Goal: Find contact information: Find contact information

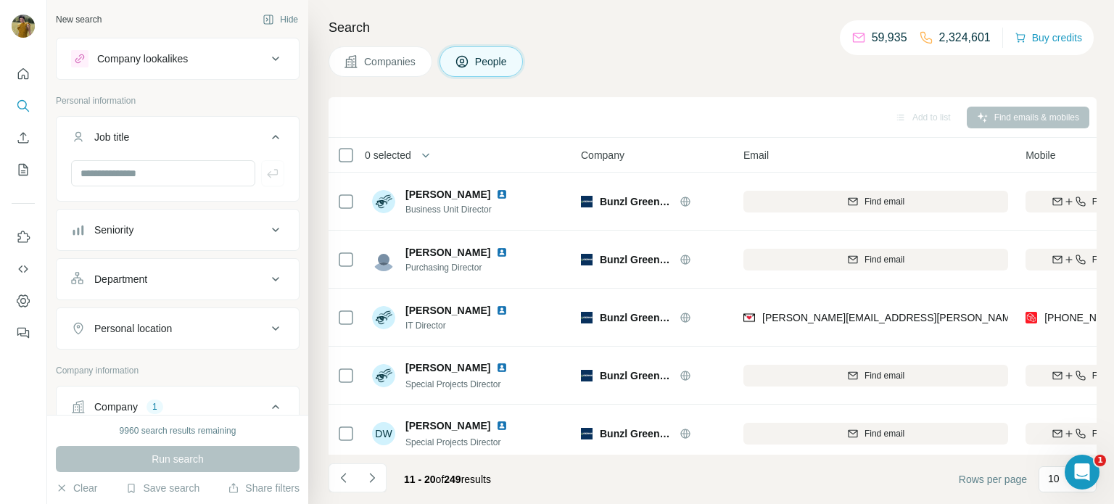
scroll to position [1, 67]
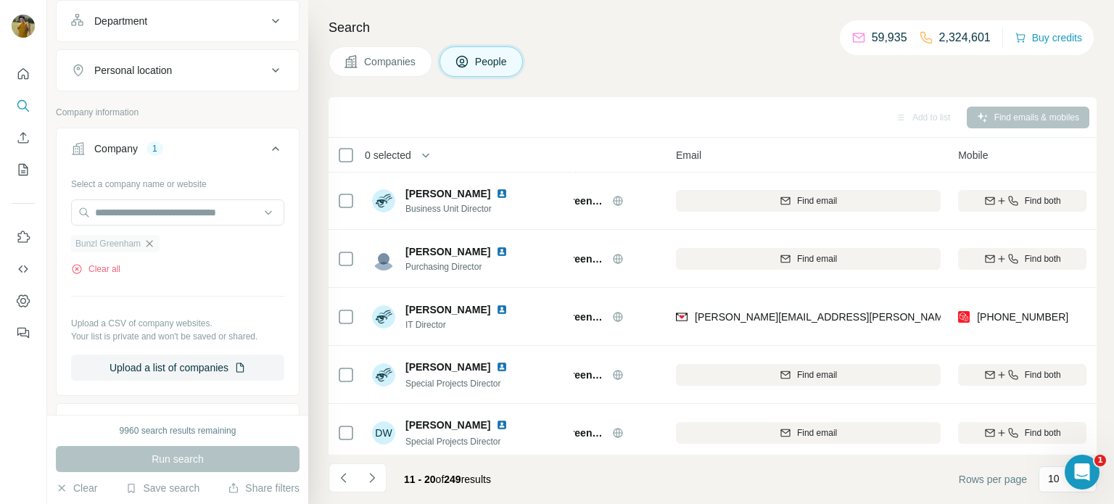
click at [150, 245] on icon "button" at bounding box center [150, 244] width 12 height 12
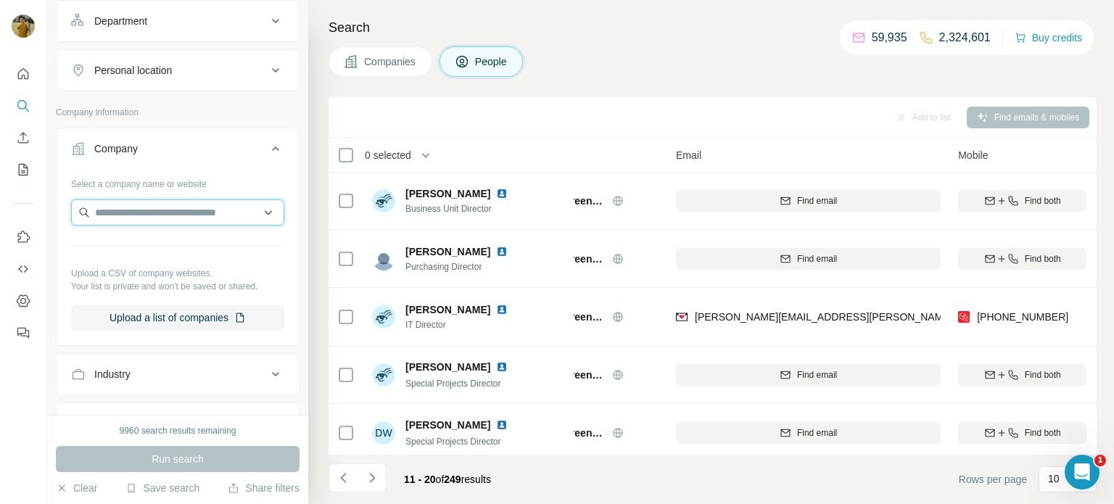
click at [123, 210] on input "text" at bounding box center [177, 212] width 213 height 26
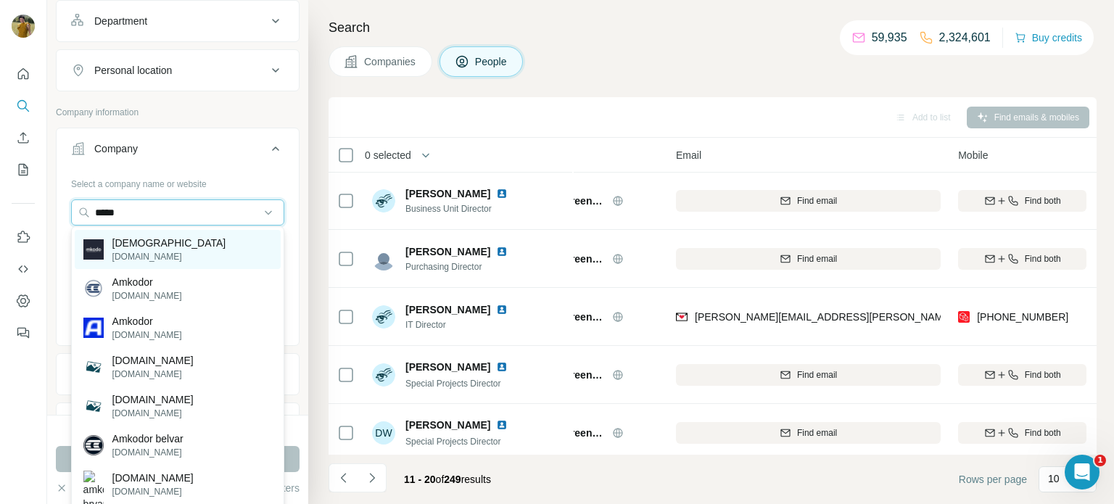
type input "*****"
click at [125, 260] on p "[DOMAIN_NAME]" at bounding box center [169, 256] width 114 height 13
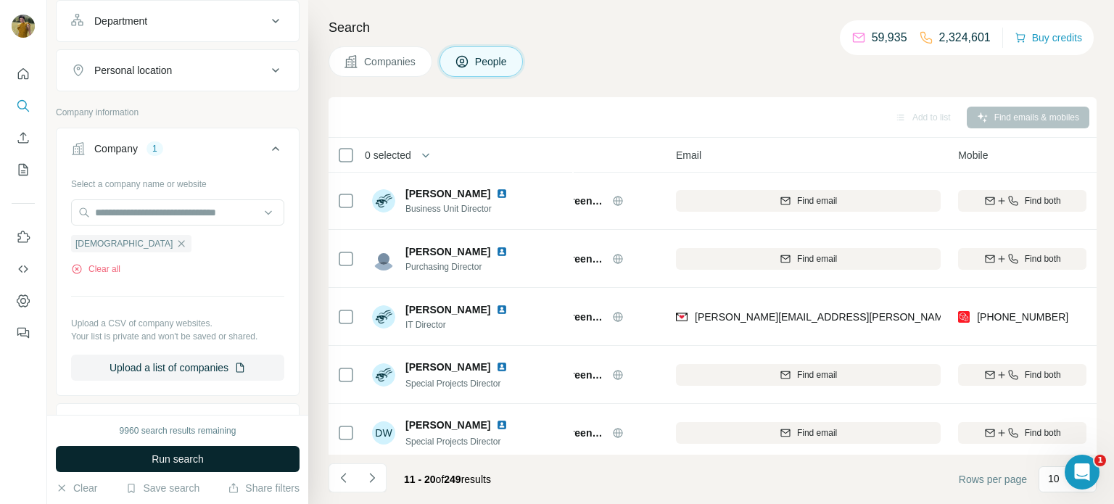
click at [186, 450] on button "Run search" at bounding box center [178, 459] width 244 height 26
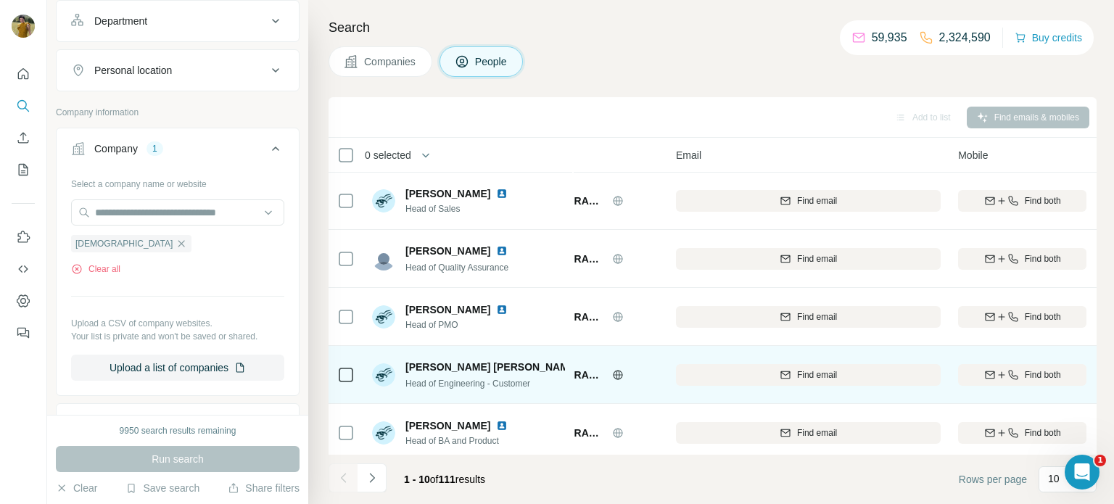
scroll to position [124, 64]
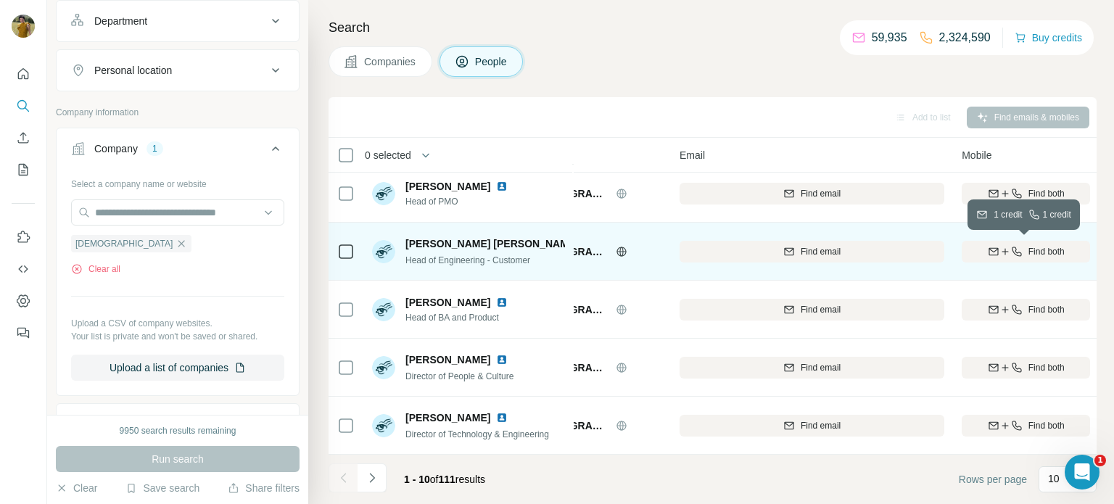
click at [1014, 255] on icon "button" at bounding box center [1016, 251] width 9 height 9
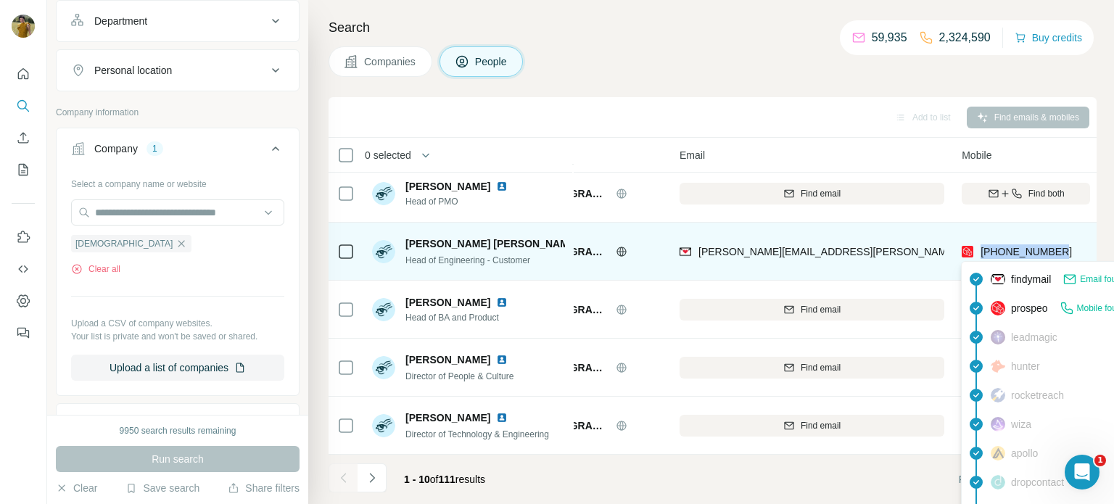
drag, startPoint x: 1064, startPoint y: 256, endPoint x: 980, endPoint y: 253, distance: 84.2
click at [980, 253] on div "[PHONE_NUMBER]" at bounding box center [1026, 251] width 128 height 40
copy span "[PHONE_NUMBER]"
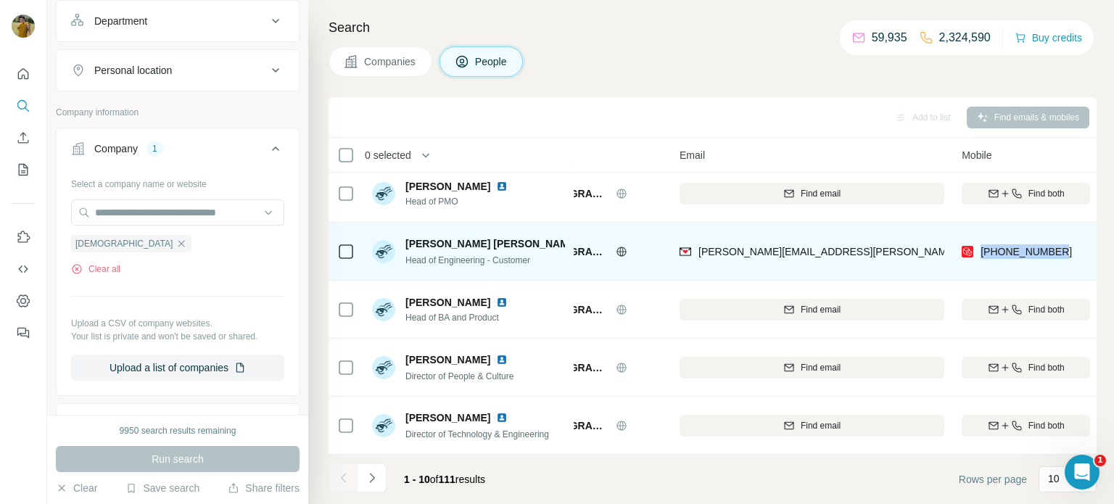
click at [585, 247] on img at bounding box center [588, 244] width 6 height 12
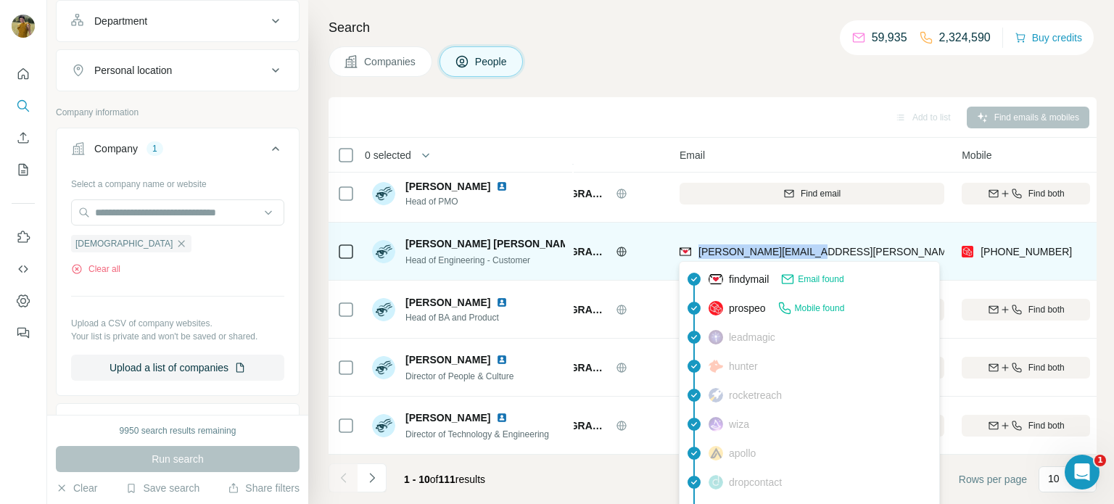
drag, startPoint x: 825, startPoint y: 253, endPoint x: 697, endPoint y: 248, distance: 127.8
click at [697, 248] on div "[PERSON_NAME][EMAIL_ADDRESS][PERSON_NAME][DOMAIN_NAME]" at bounding box center [812, 251] width 265 height 40
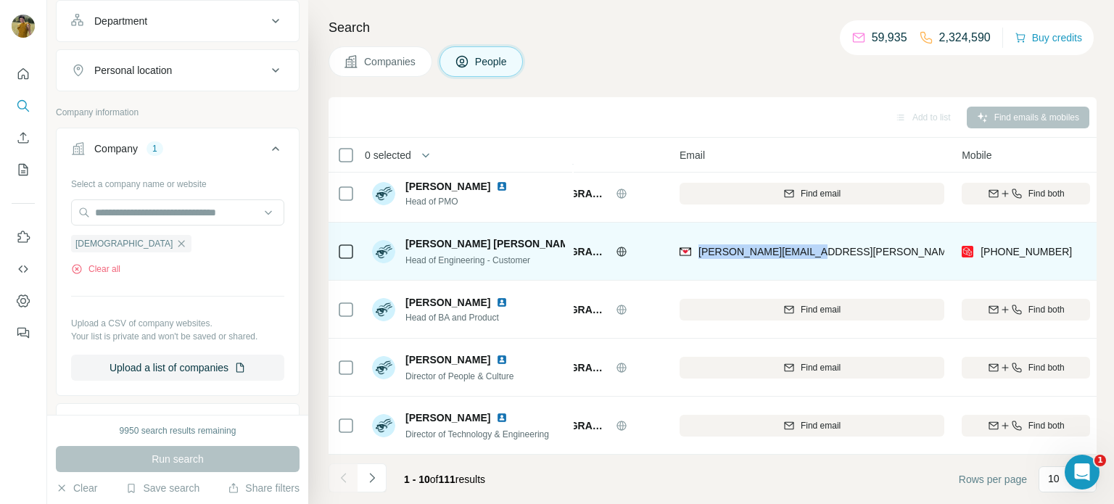
click at [849, 236] on div "[PERSON_NAME][EMAIL_ADDRESS][PERSON_NAME][DOMAIN_NAME]" at bounding box center [812, 251] width 265 height 40
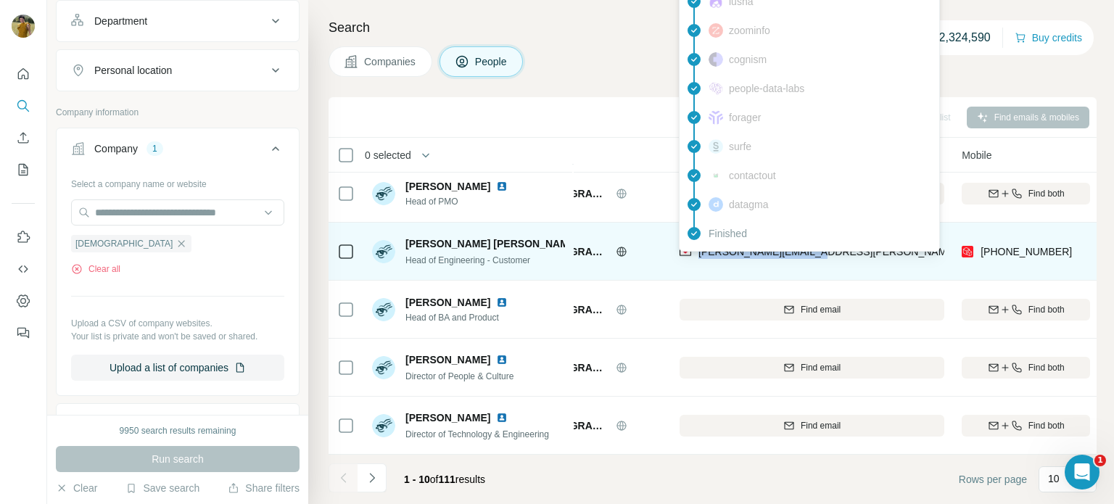
drag, startPoint x: 828, startPoint y: 257, endPoint x: 695, endPoint y: 256, distance: 133.5
click at [695, 256] on div "[PERSON_NAME][EMAIL_ADDRESS][PERSON_NAME][DOMAIN_NAME]" at bounding box center [812, 251] width 265 height 40
copy span "[PERSON_NAME][EMAIL_ADDRESS][PERSON_NAME][DOMAIN_NAME]"
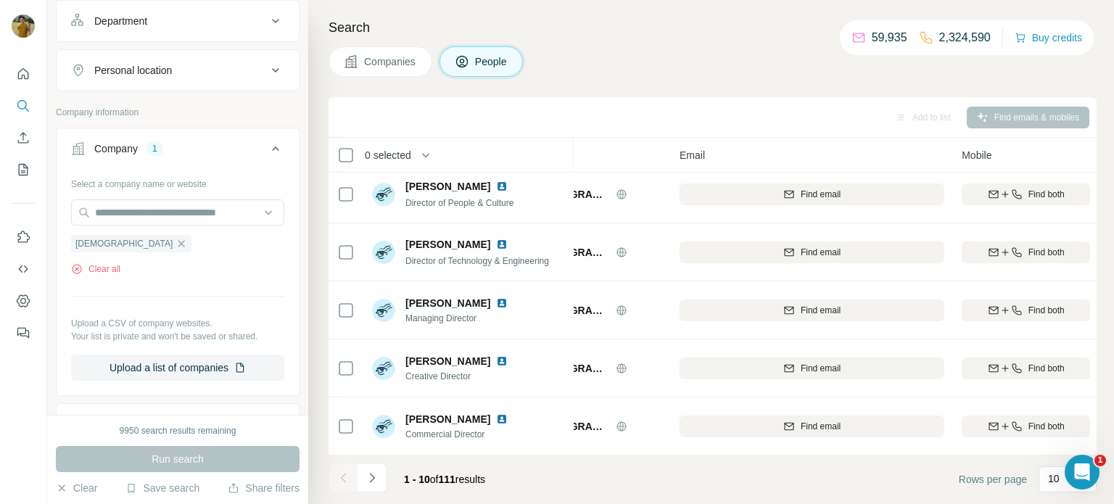
scroll to position [297, 61]
click at [381, 477] on button "Navigate to next page" at bounding box center [372, 477] width 29 height 29
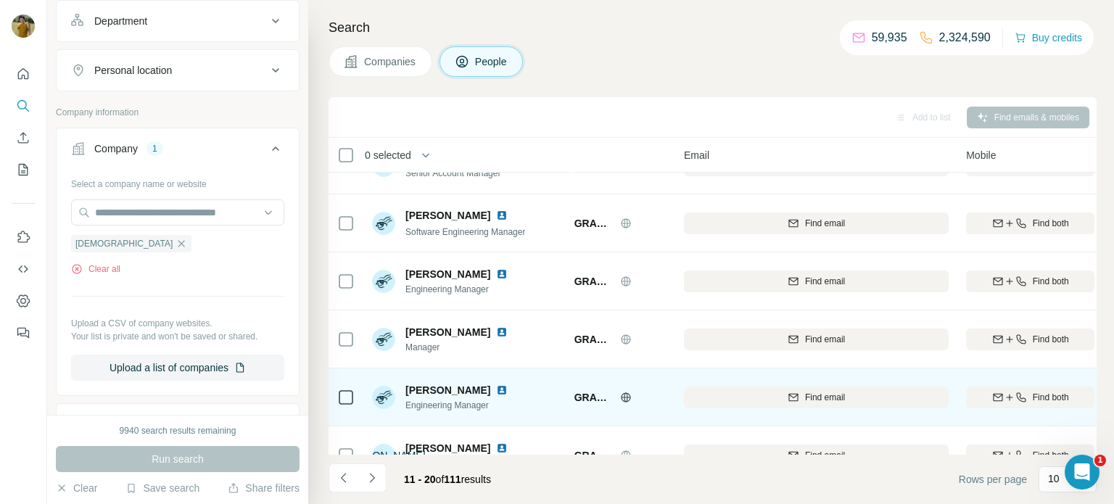
scroll to position [167, 55]
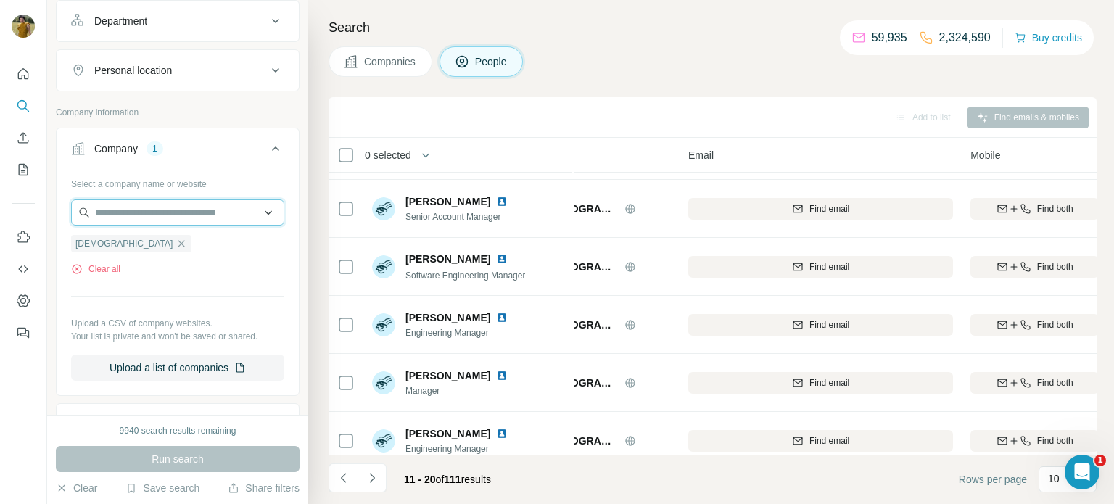
click at [179, 218] on input "text" at bounding box center [177, 212] width 213 height 26
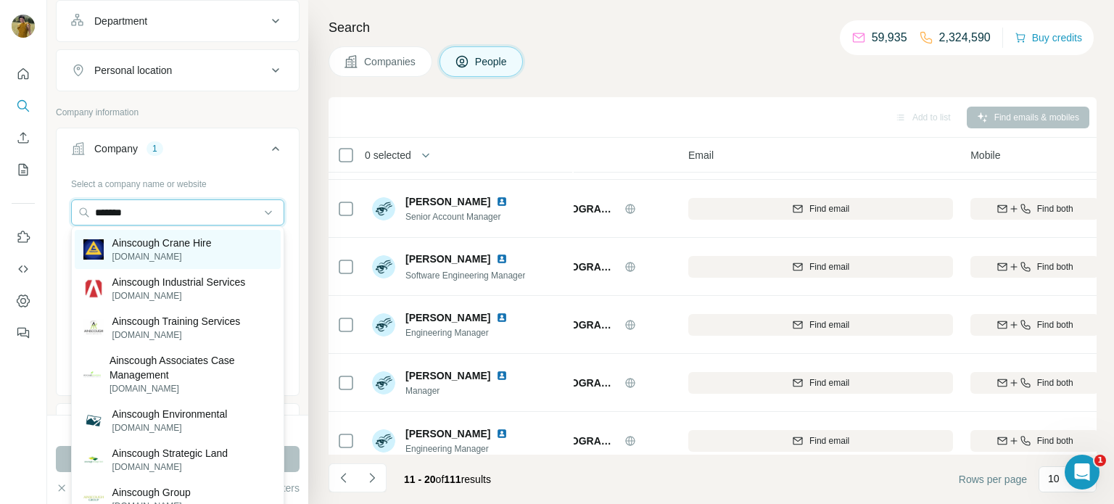
type input "*******"
click at [169, 265] on div "Ainscough Crane Hire [DOMAIN_NAME]" at bounding box center [178, 249] width 206 height 39
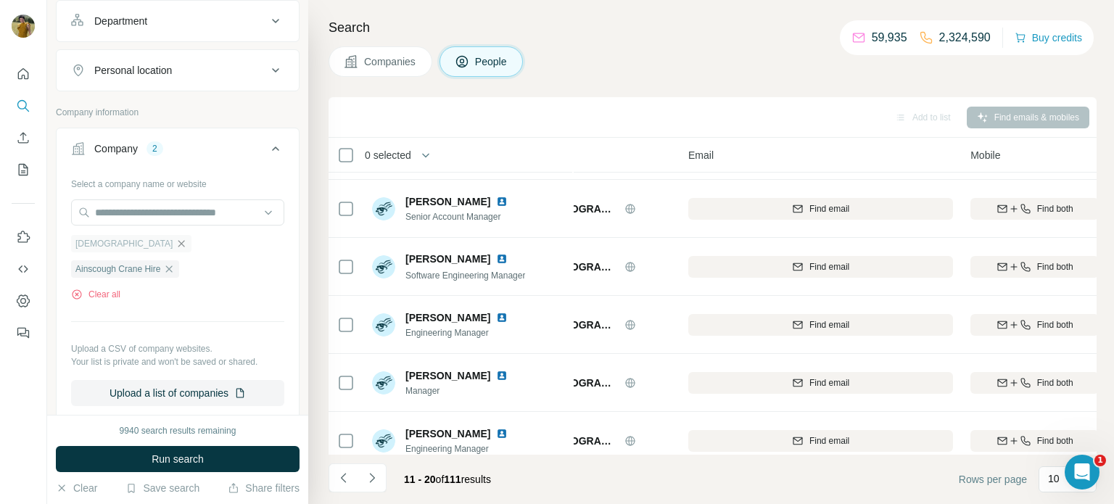
click at [176, 239] on icon "button" at bounding box center [182, 244] width 12 height 12
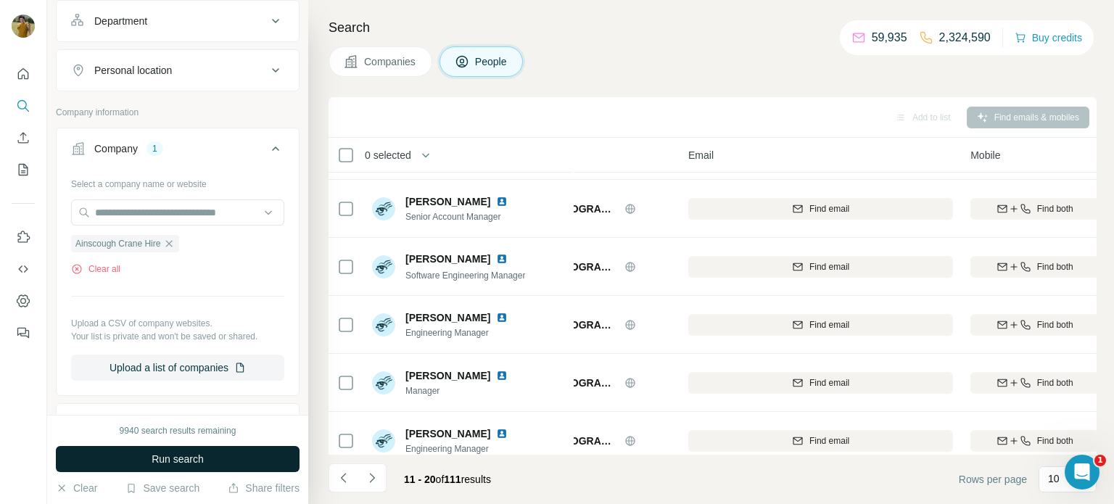
click at [195, 458] on span "Run search" at bounding box center [178, 459] width 52 height 15
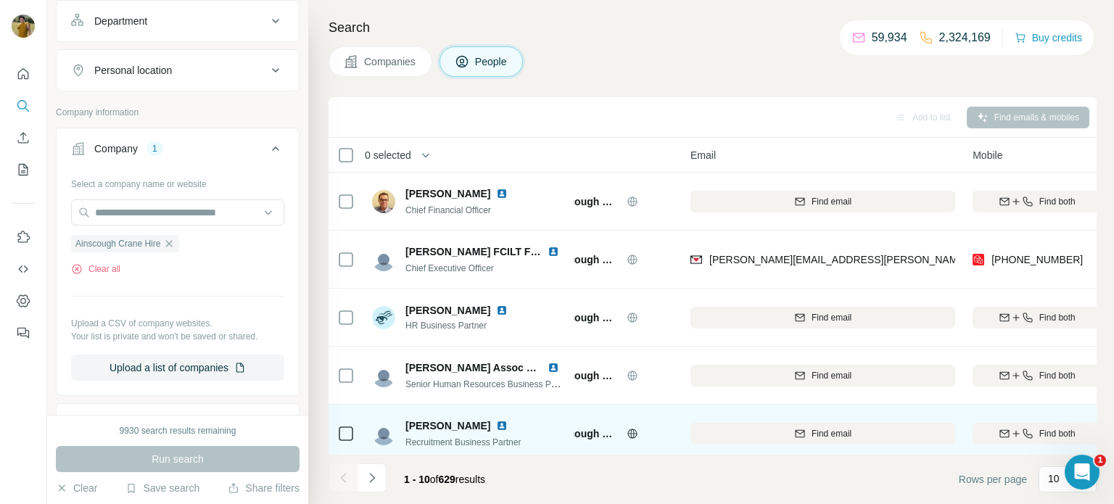
scroll to position [297, 50]
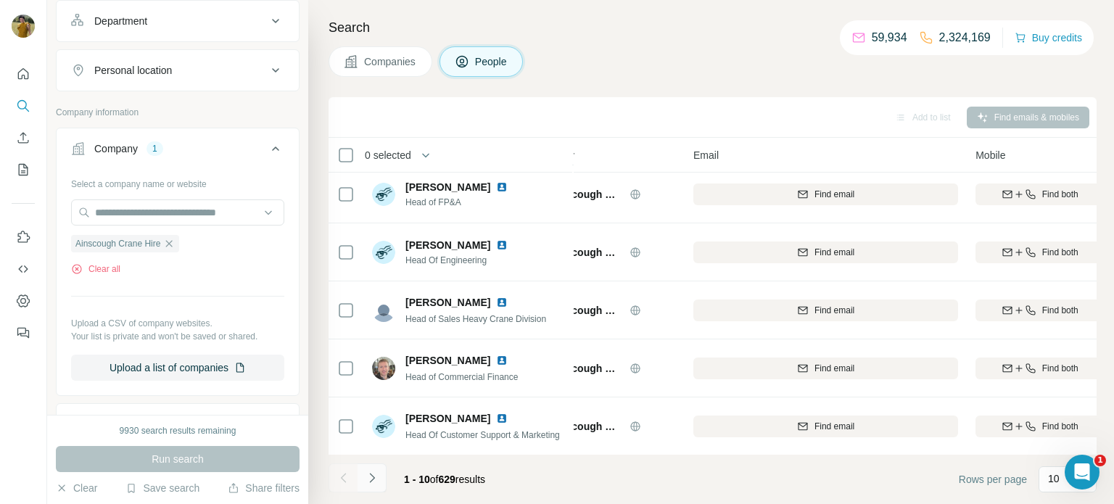
click at [370, 476] on icon "Navigate to next page" at bounding box center [372, 478] width 15 height 15
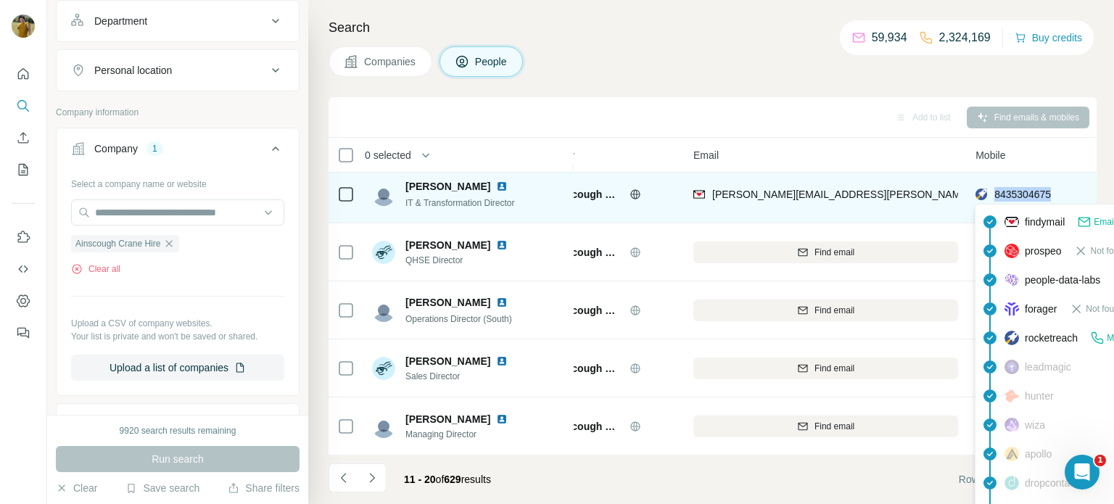
drag, startPoint x: 1064, startPoint y: 192, endPoint x: 991, endPoint y: 195, distance: 72.6
click at [991, 195] on div "8435304675" at bounding box center [1040, 194] width 128 height 40
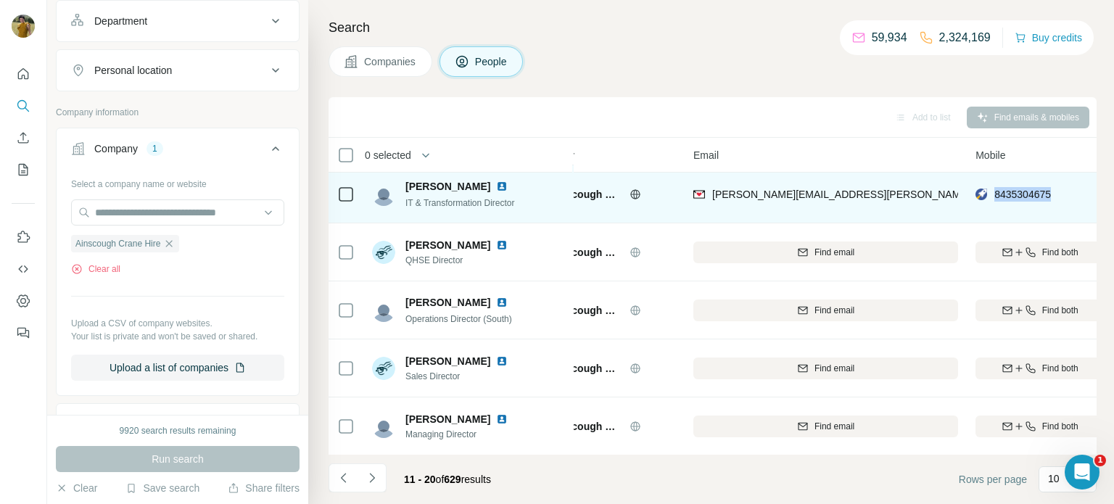
click at [496, 183] on img at bounding box center [502, 187] width 12 height 12
